Goal: Task Accomplishment & Management: Use online tool/utility

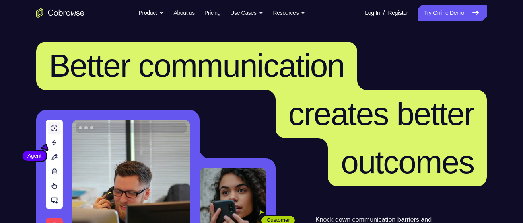
click at [457, 11] on link "Try Online Demo" at bounding box center [451, 13] width 69 height 16
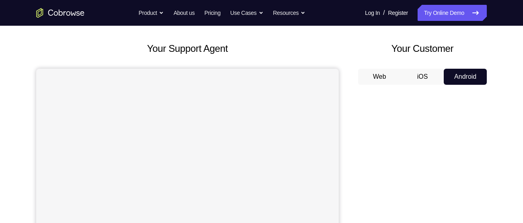
scroll to position [41, 0]
